Goal: Information Seeking & Learning: Learn about a topic

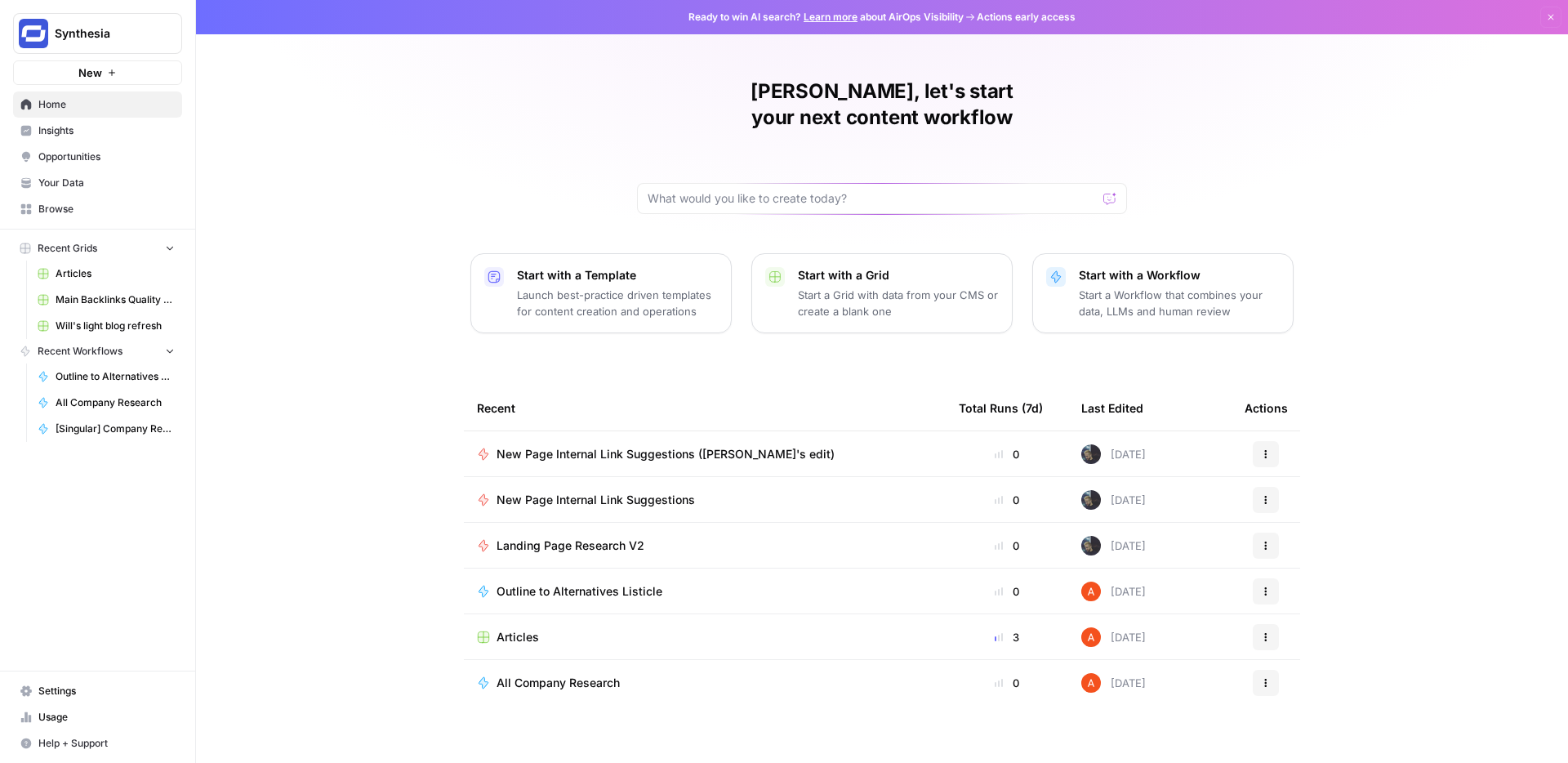
click at [95, 132] on span "Insights" at bounding box center [106, 130] width 137 height 14
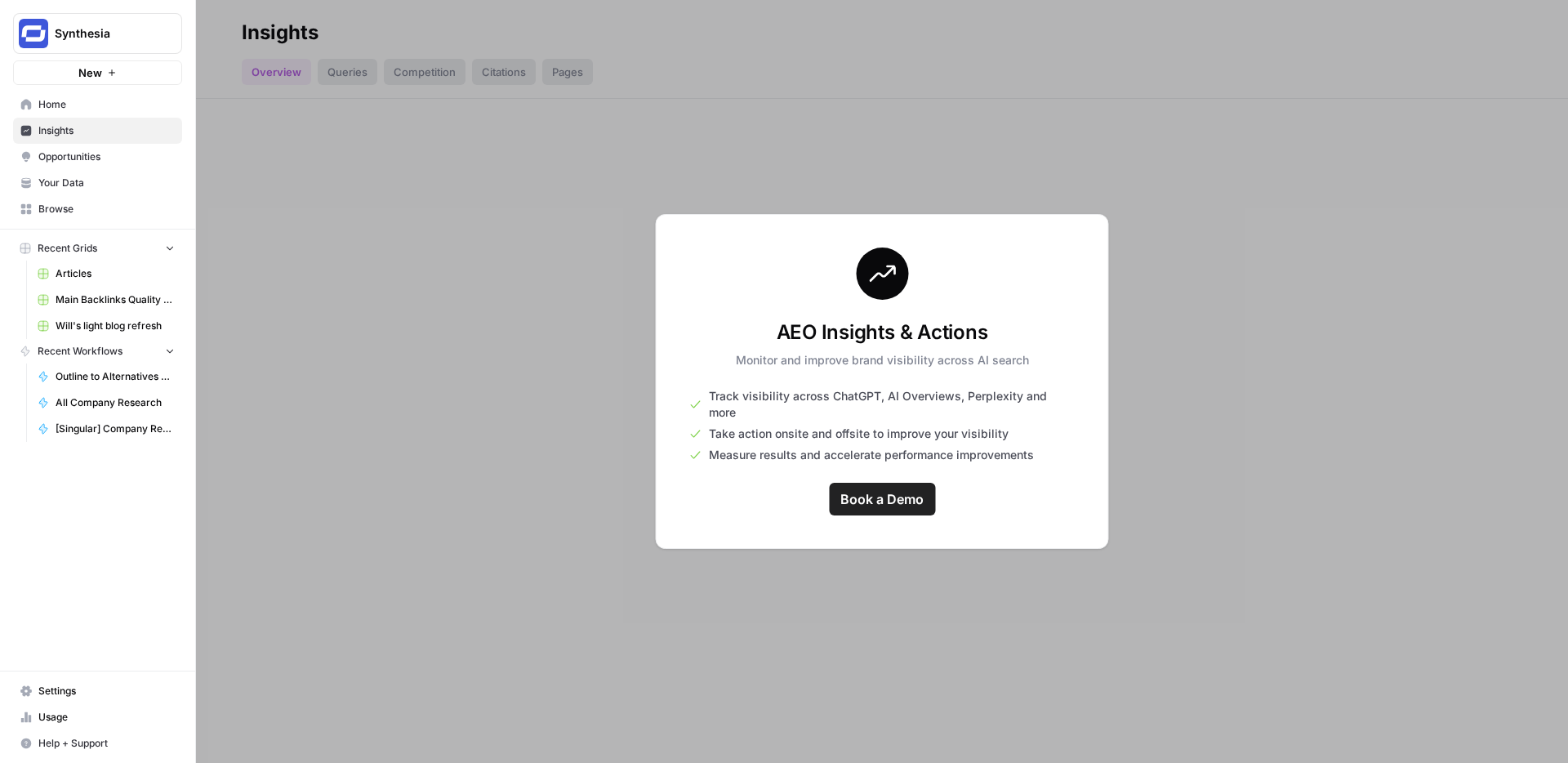
click at [937, 433] on span "Take action onsite and offsite to improve your visibility" at bounding box center [859, 433] width 300 height 16
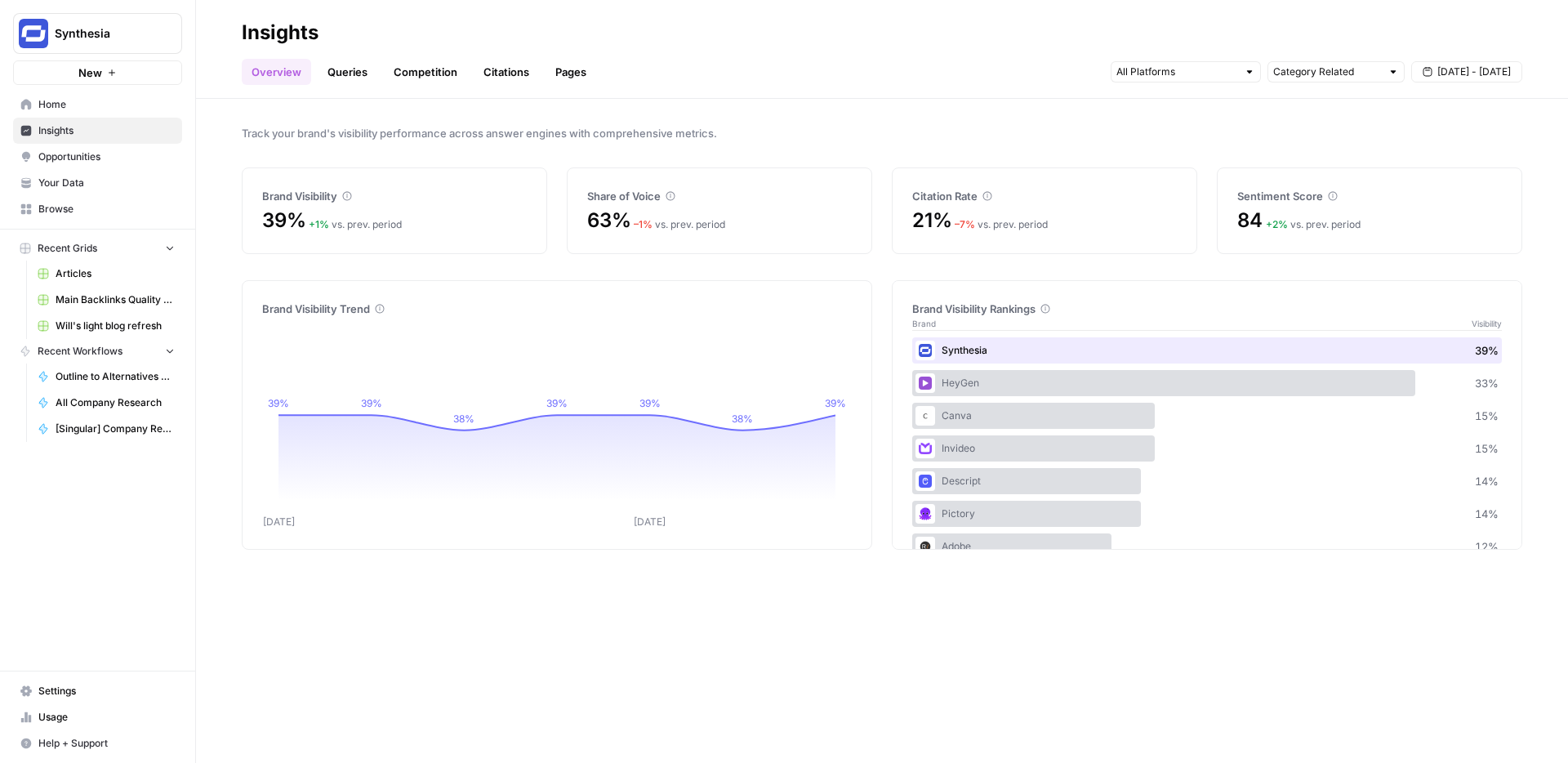
click at [1077, 280] on div "Brand Visibility Rankings Brand Visibility Synthesia 39 % HeyGen 33 % Canva 15 …" at bounding box center [1207, 415] width 631 height 270
click at [328, 222] on span "+ 1 %" at bounding box center [318, 224] width 20 height 12
click at [974, 451] on div "Invideo 15 %" at bounding box center [1207, 447] width 590 height 26
